Goal: Information Seeking & Learning: Learn about a topic

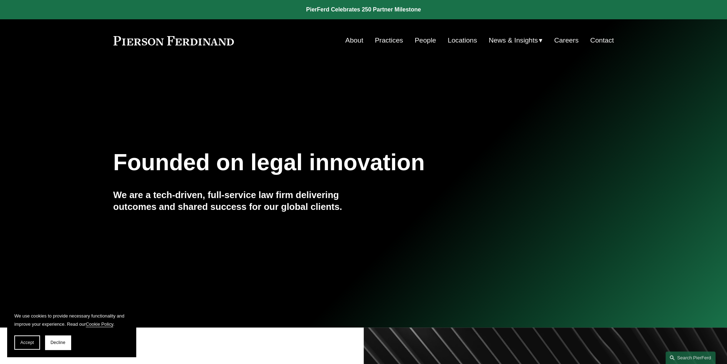
click at [426, 45] on link "People" at bounding box center [425, 41] width 21 height 14
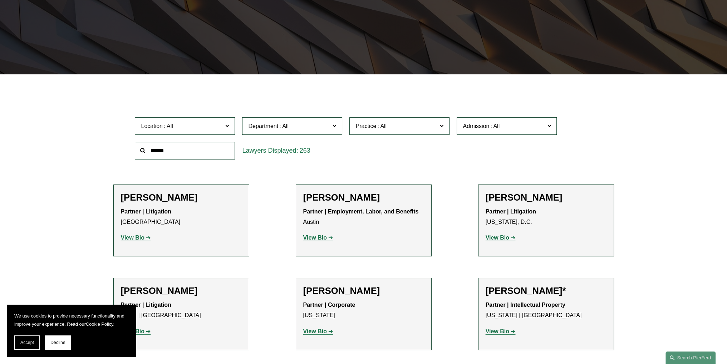
scroll to position [179, 0]
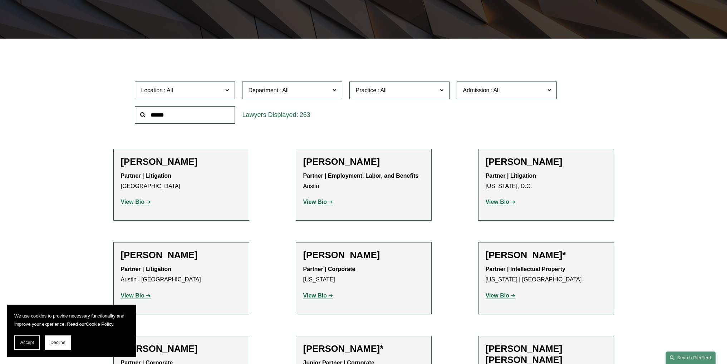
click at [229, 89] on label "Location" at bounding box center [185, 91] width 100 height 18
click at [0, 0] on link "[GEOGRAPHIC_DATA]" at bounding box center [0, 0] width 0 height 0
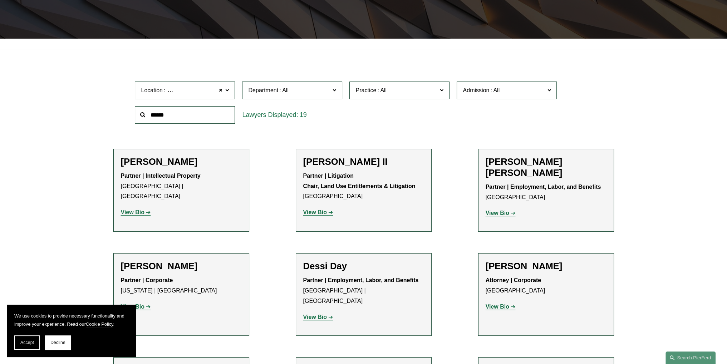
click at [339, 90] on label "Department" at bounding box center [292, 91] width 100 height 18
click at [396, 112] on div "Location Los Angeles Los Angeles All Atlanta Austin Bellevue Boston Charlotte C…" at bounding box center [363, 102] width 464 height 49
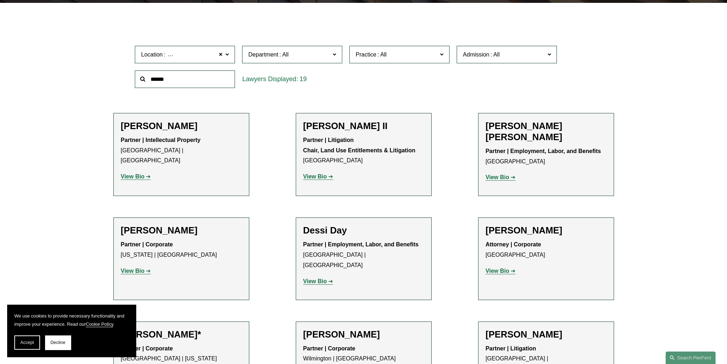
click at [27, 340] on button "Accept" at bounding box center [27, 342] width 26 height 14
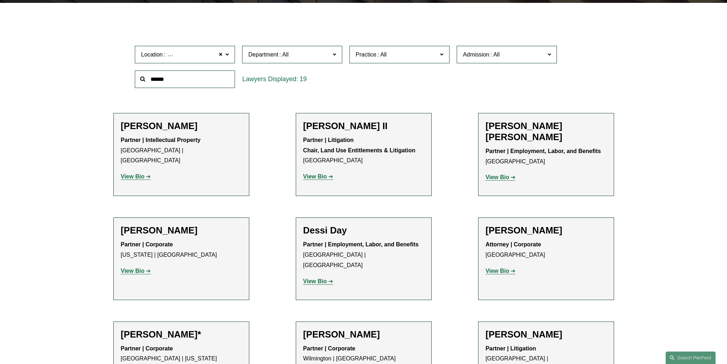
click at [0, 0] on link "Corporate" at bounding box center [0, 0] width 0 height 0
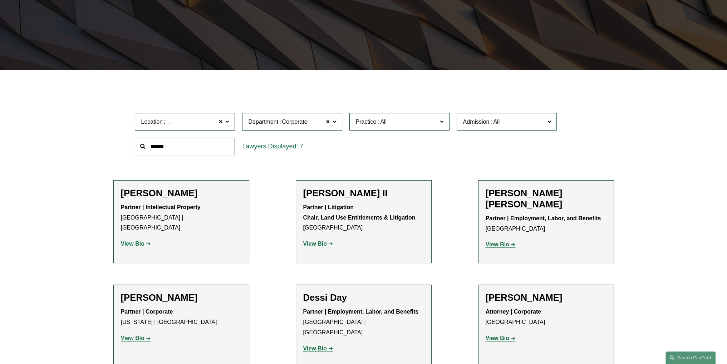
scroll to position [146, 0]
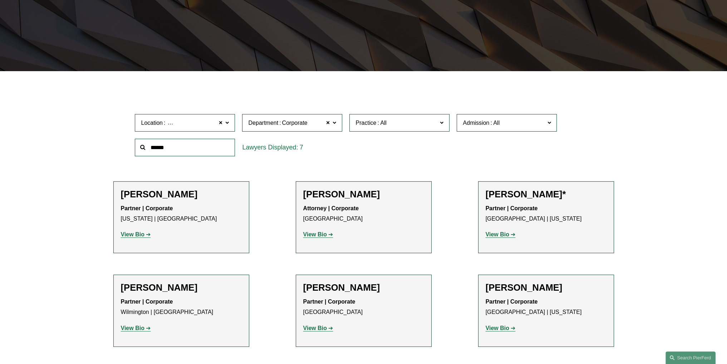
click at [335, 122] on span at bounding box center [334, 122] width 4 height 9
click at [0, 0] on link "All" at bounding box center [0, 0] width 0 height 0
click at [449, 150] on div "Location Los Angeles Los Angeles All Atlanta Austin Bellevue Boston Charlotte C…" at bounding box center [363, 134] width 464 height 49
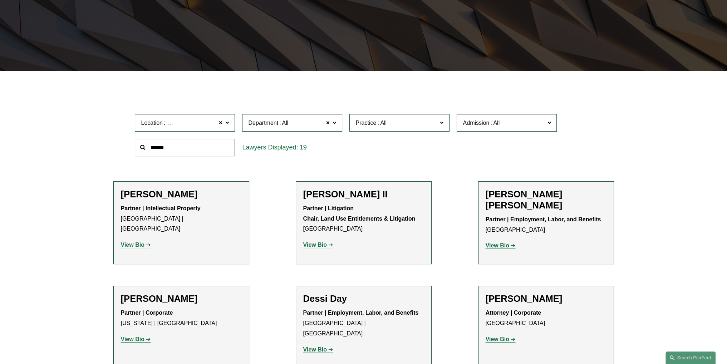
scroll to position [218, 0]
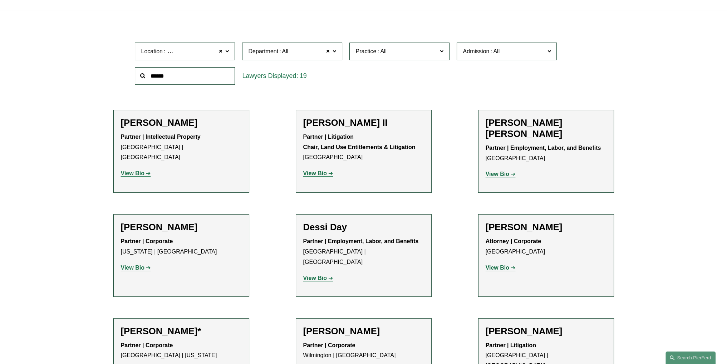
click at [318, 275] on strong "View Bio" at bounding box center [315, 278] width 24 height 6
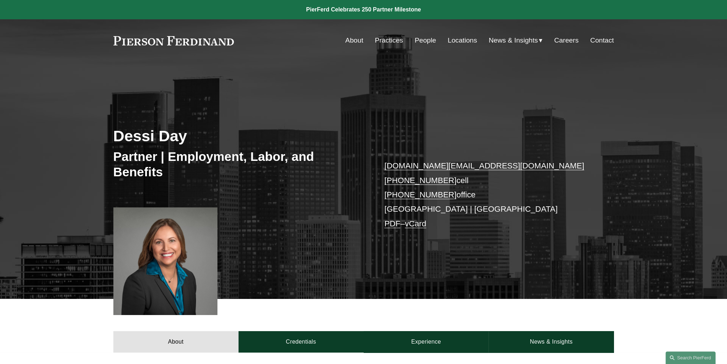
scroll to position [71, 0]
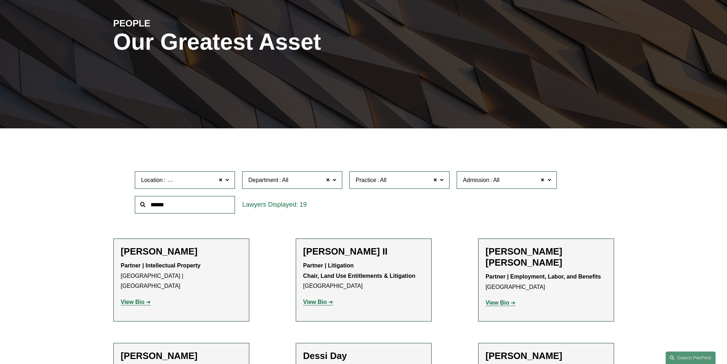
scroll to position [18, 0]
